Goal: Information Seeking & Learning: Learn about a topic

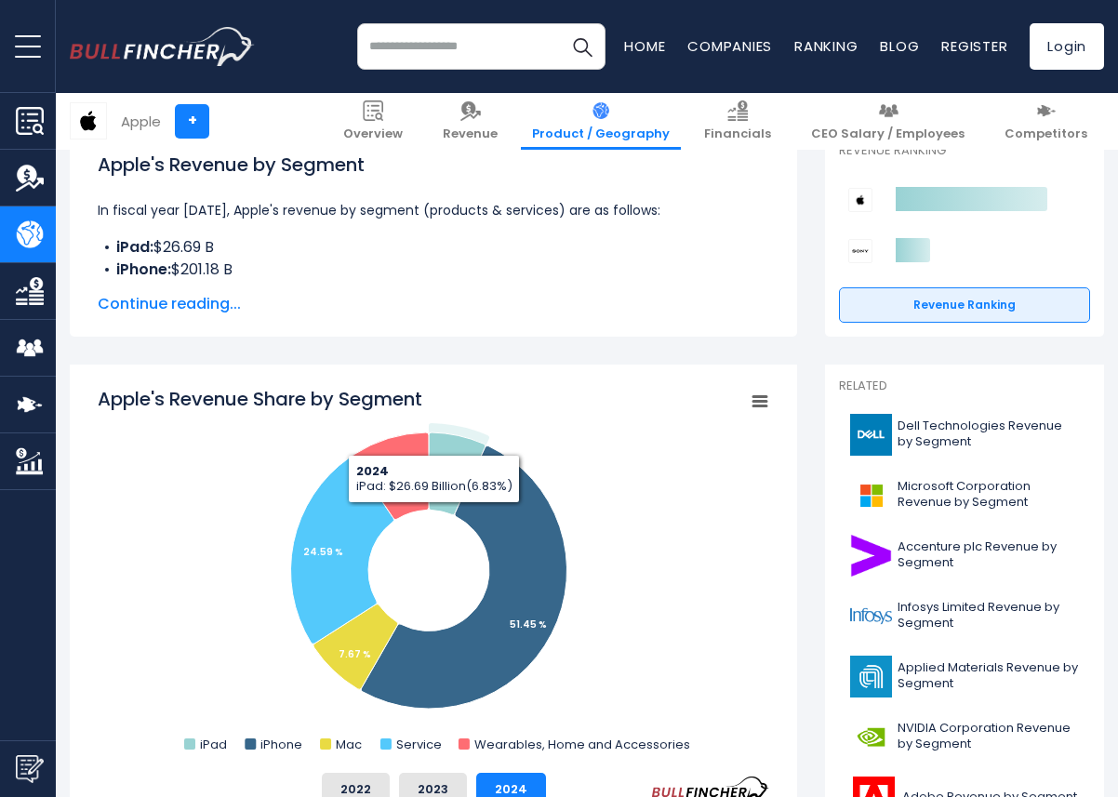
scroll to position [295, 0]
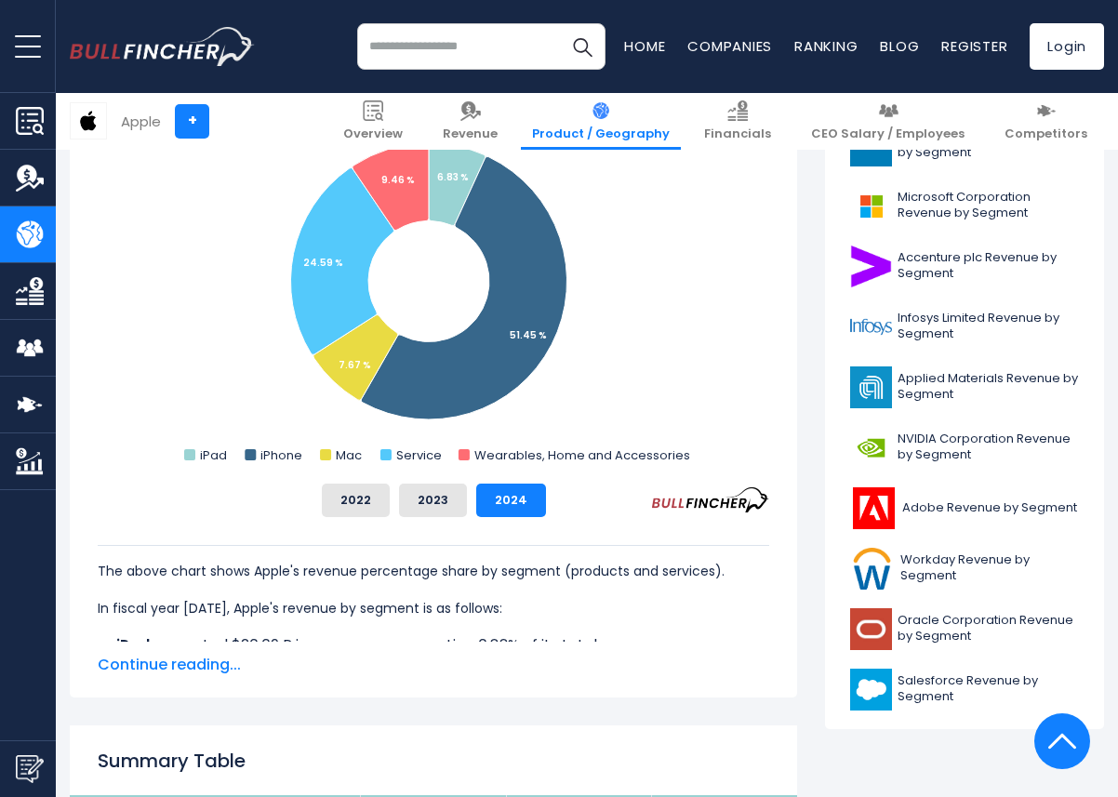
click at [608, 402] on rect "Apple's Revenue Share by Segment" at bounding box center [433, 283] width 671 height 372
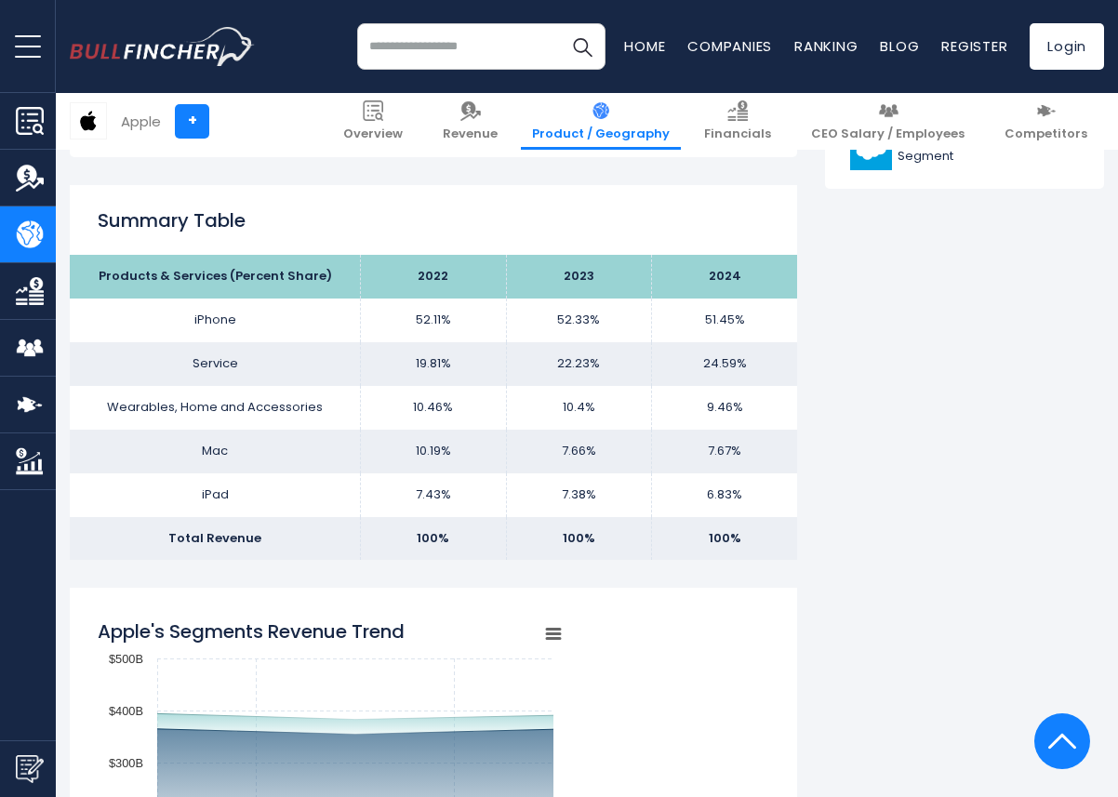
scroll to position [1172, 0]
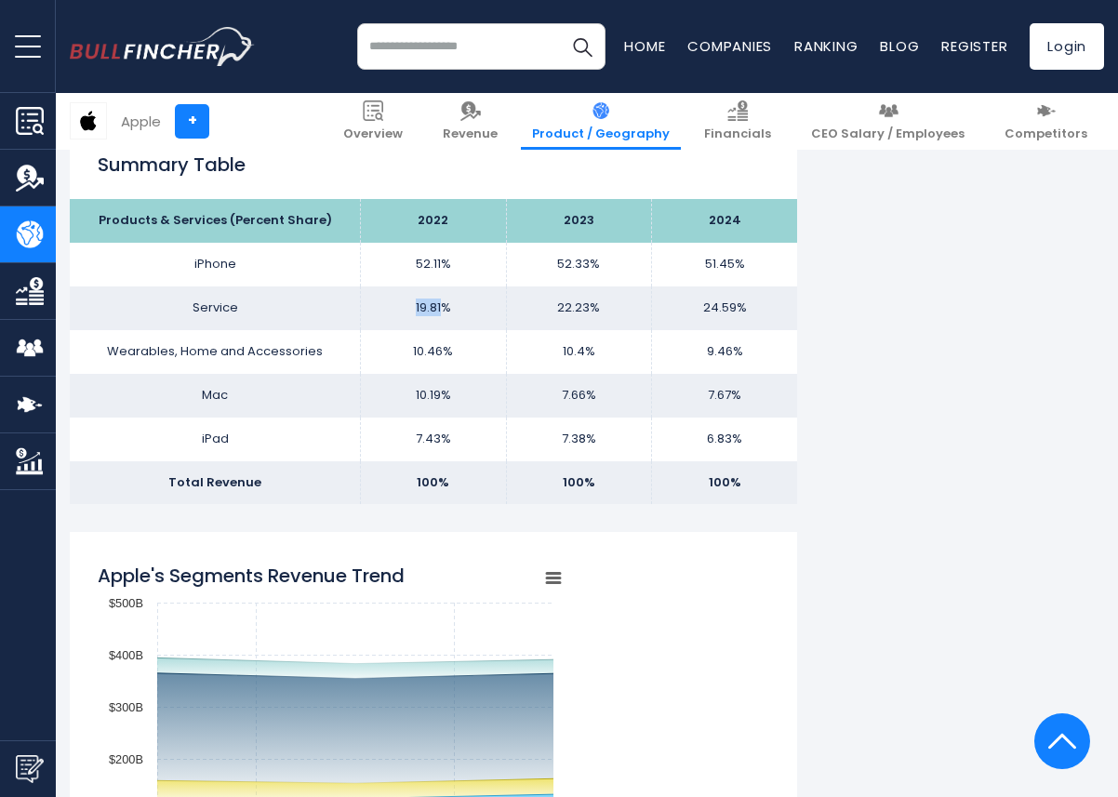
drag, startPoint x: 444, startPoint y: 311, endPoint x: 408, endPoint y: 311, distance: 35.3
click at [408, 311] on td "19.81%" at bounding box center [433, 308] width 145 height 44
drag, startPoint x: 406, startPoint y: 308, endPoint x: 764, endPoint y: 309, distance: 358.0
click at [764, 309] on tr "Service 19.81% 22.23% 24.59%" at bounding box center [433, 308] width 727 height 44
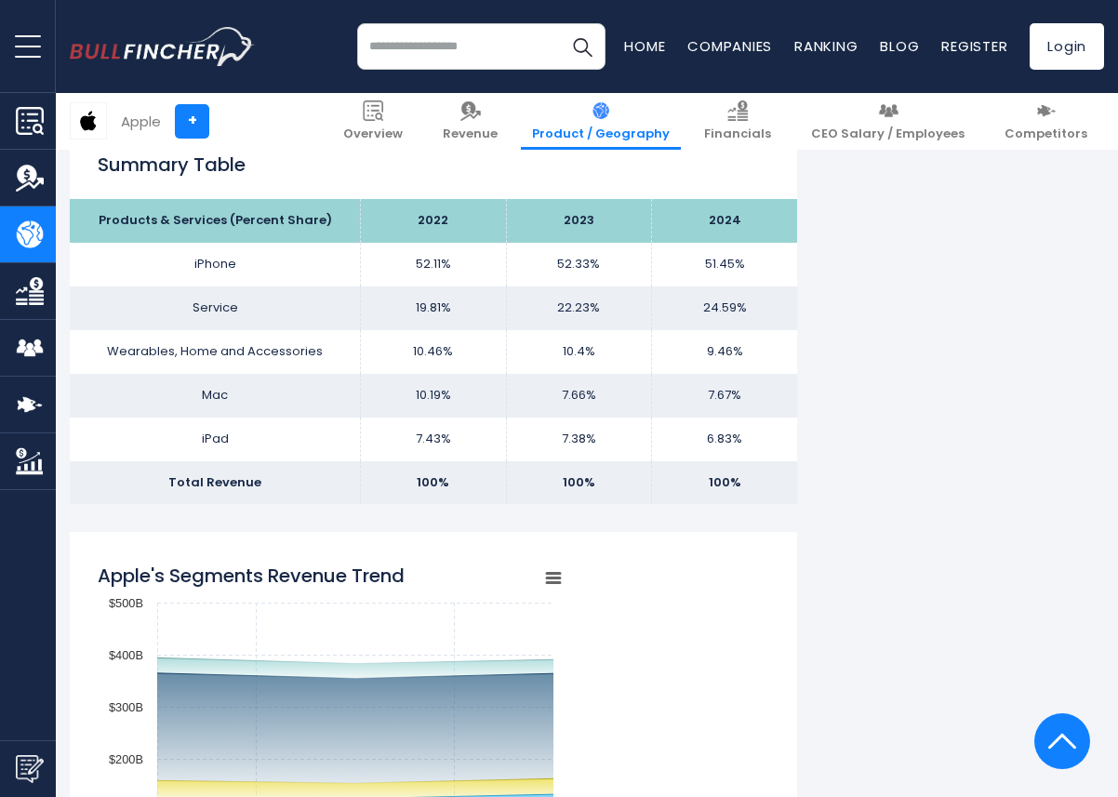
click at [765, 309] on td "24.59%" at bounding box center [724, 308] width 145 height 44
drag, startPoint x: 778, startPoint y: 309, endPoint x: 353, endPoint y: 319, distance: 425.0
click at [353, 319] on tr "Service 19.81% 22.23% 24.59%" at bounding box center [433, 308] width 727 height 44
click at [353, 319] on td "Service" at bounding box center [215, 308] width 291 height 44
drag, startPoint x: 185, startPoint y: 302, endPoint x: 267, endPoint y: 303, distance: 81.8
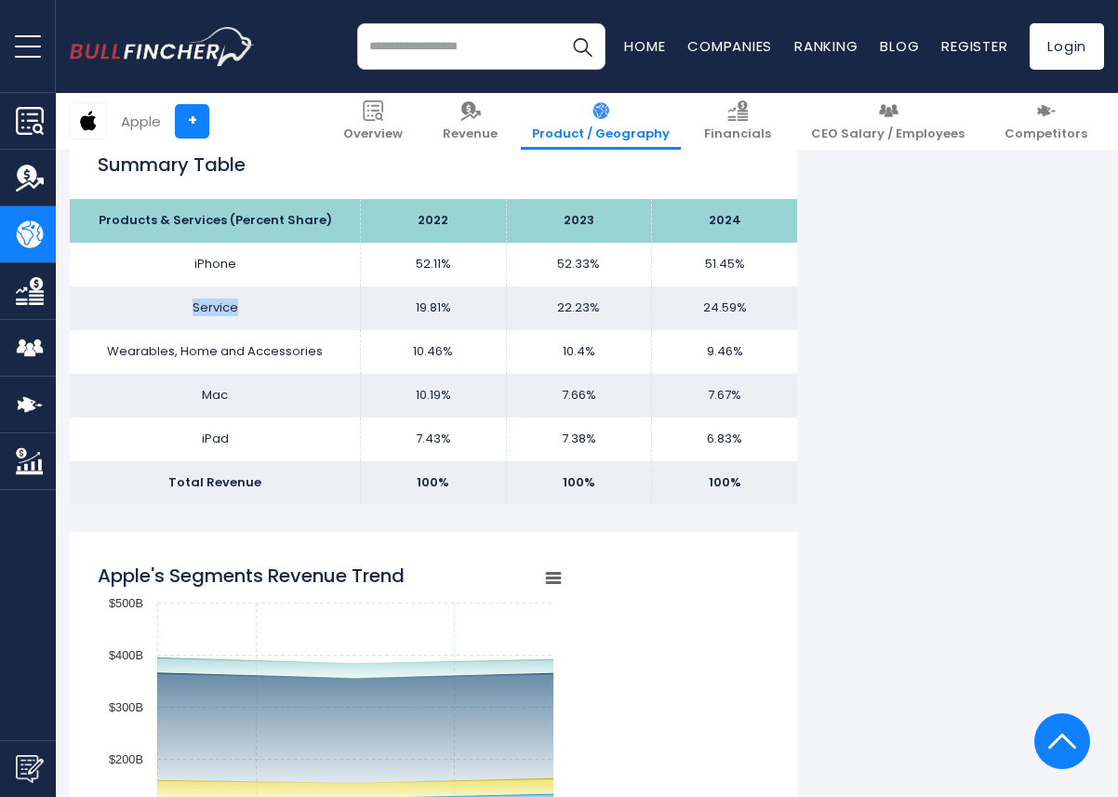
click at [267, 302] on td "Service" at bounding box center [215, 308] width 291 height 44
click at [267, 303] on td "Service" at bounding box center [215, 308] width 291 height 44
drag, startPoint x: 187, startPoint y: 311, endPoint x: 603, endPoint y: 305, distance: 416.6
click at [603, 304] on tr "Service 19.81% 22.23% 24.59%" at bounding box center [433, 308] width 727 height 44
click at [603, 305] on td "22.23%" at bounding box center [578, 308] width 145 height 44
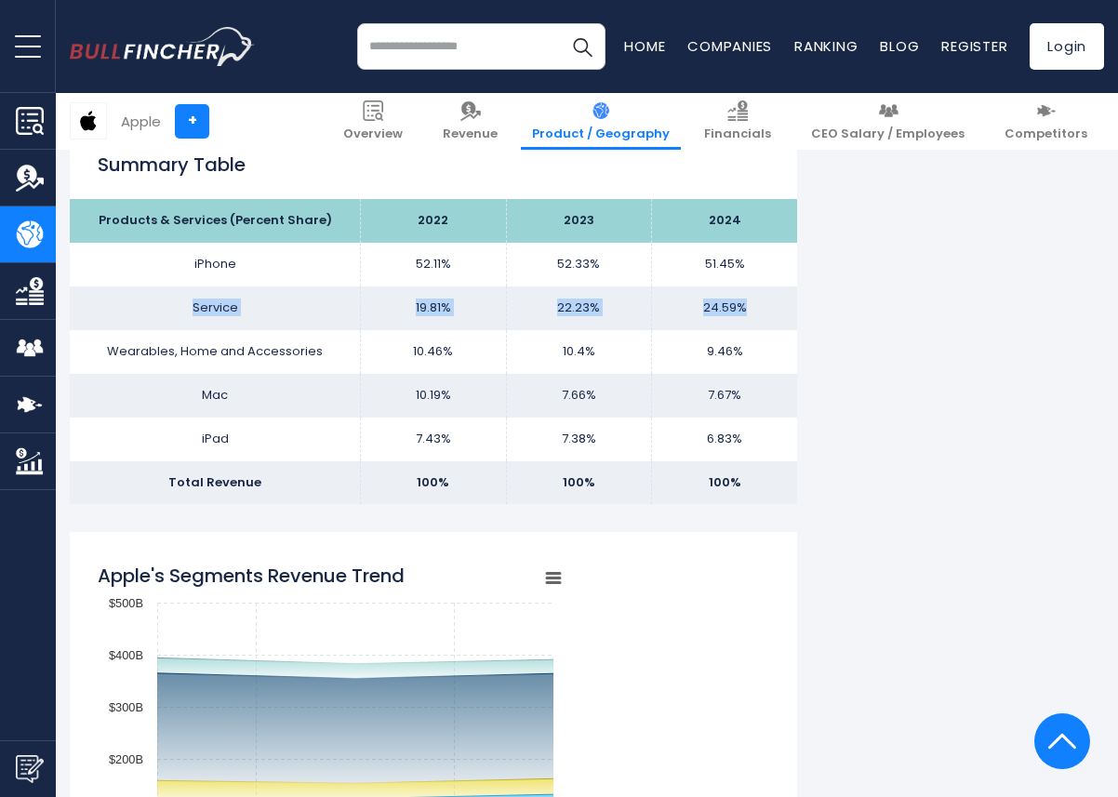
drag, startPoint x: 745, startPoint y: 305, endPoint x: 146, endPoint y: 299, distance: 598.8
click at [146, 299] on tr "Service 19.81% 22.23% 24.59%" at bounding box center [433, 308] width 727 height 44
click at [146, 299] on td "Service" at bounding box center [215, 308] width 291 height 44
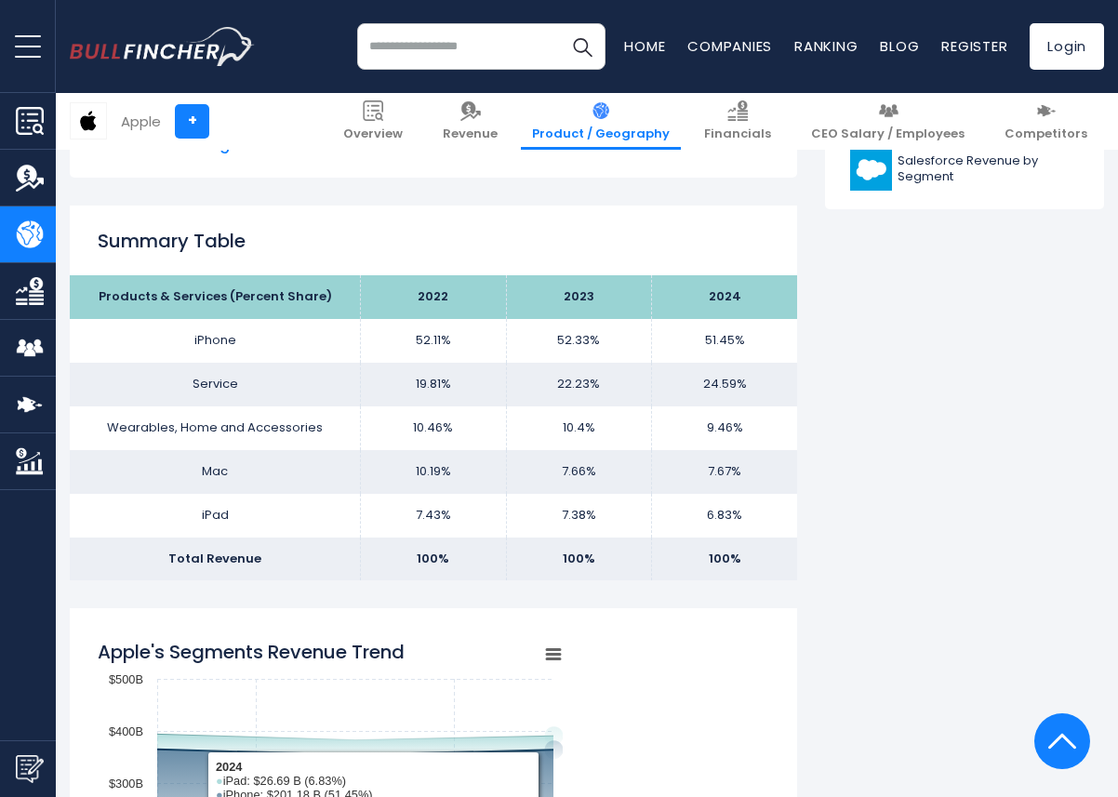
scroll to position [1092, 0]
